Goal: Transaction & Acquisition: Purchase product/service

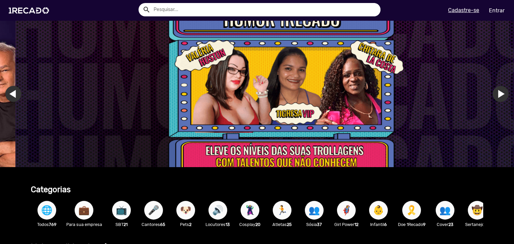
scroll to position [33, 0]
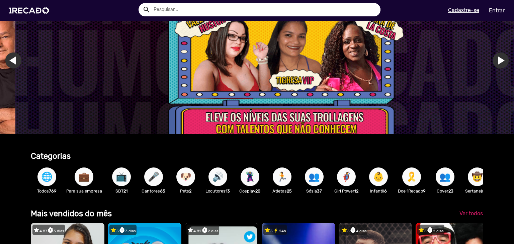
drag, startPoint x: 478, startPoint y: 180, endPoint x: 355, endPoint y: 183, distance: 122.3
click at [362, 182] on div "🌐 Todos 769 💼 Para sua empresa 📺 SBT 21 🎤 Cantores 65 🐶 Pets 2 🔊 Locutores 13 🦹…" at bounding box center [257, 180] width 453 height 39
click at [44, 185] on span "🌐" at bounding box center [46, 177] width 11 height 19
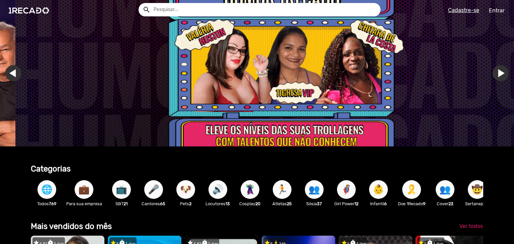
click at [162, 9] on input "text" at bounding box center [265, 9] width 232 height 13
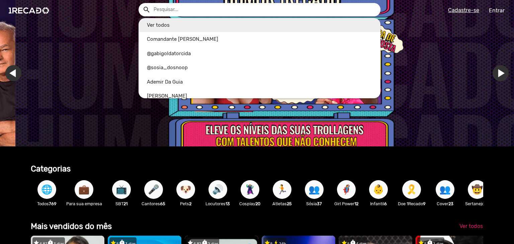
click at [171, 26] on link "Ver todos" at bounding box center [260, 25] width 242 height 14
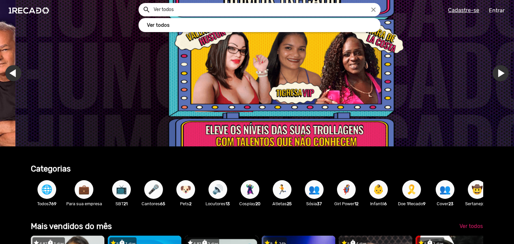
click at [174, 12] on input "Ver todos" at bounding box center [265, 9] width 232 height 13
type input "V"
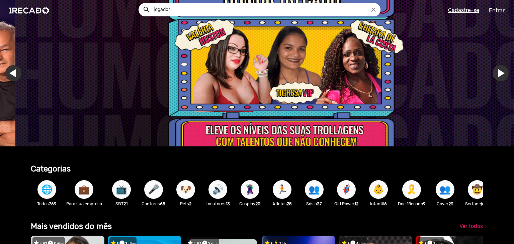
type input "jogador"
click at [140, 3] on button "search" at bounding box center [146, 9] width 12 height 12
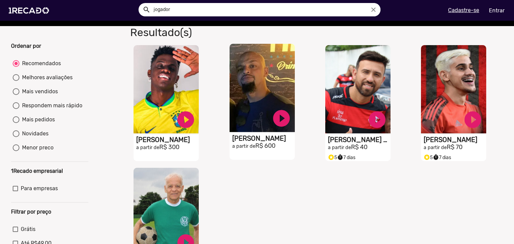
scroll to position [100, 0]
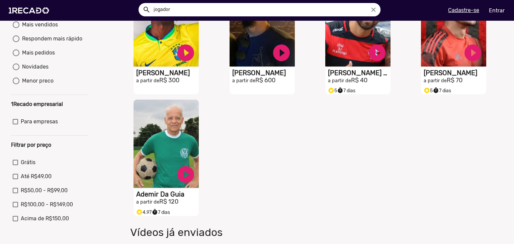
click at [158, 67] on video "S1RECADO vídeos dedicados para fãs e empresas" at bounding box center [166, 22] width 65 height 88
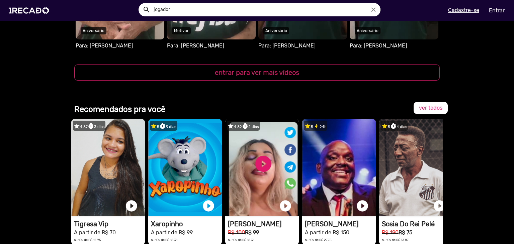
scroll to position [871, 0]
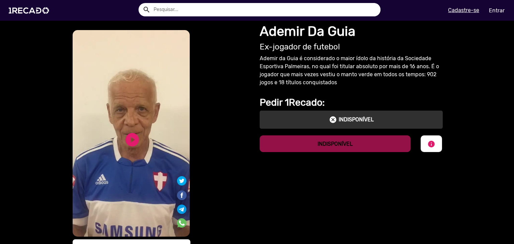
click at [285, 71] on p "Ademir da Guia é considerado o maior ídolo da história da Sociedade Esportiva P…" at bounding box center [351, 71] width 183 height 32
click at [296, 120] on div "cancel INDISPONÍVEL" at bounding box center [351, 120] width 173 height 8
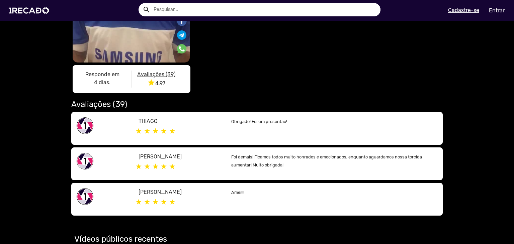
scroll to position [201, 0]
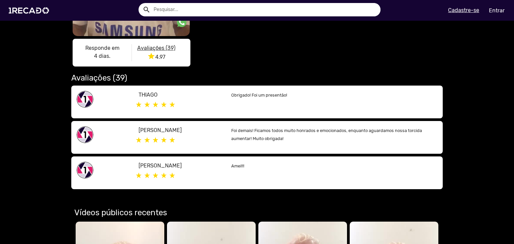
click at [247, 95] on small "Obrigado! Foi um presentão!" at bounding box center [259, 95] width 56 height 5
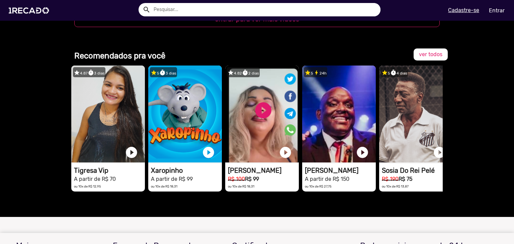
scroll to position [837, 0]
